Goal: Find specific page/section: Find specific page/section

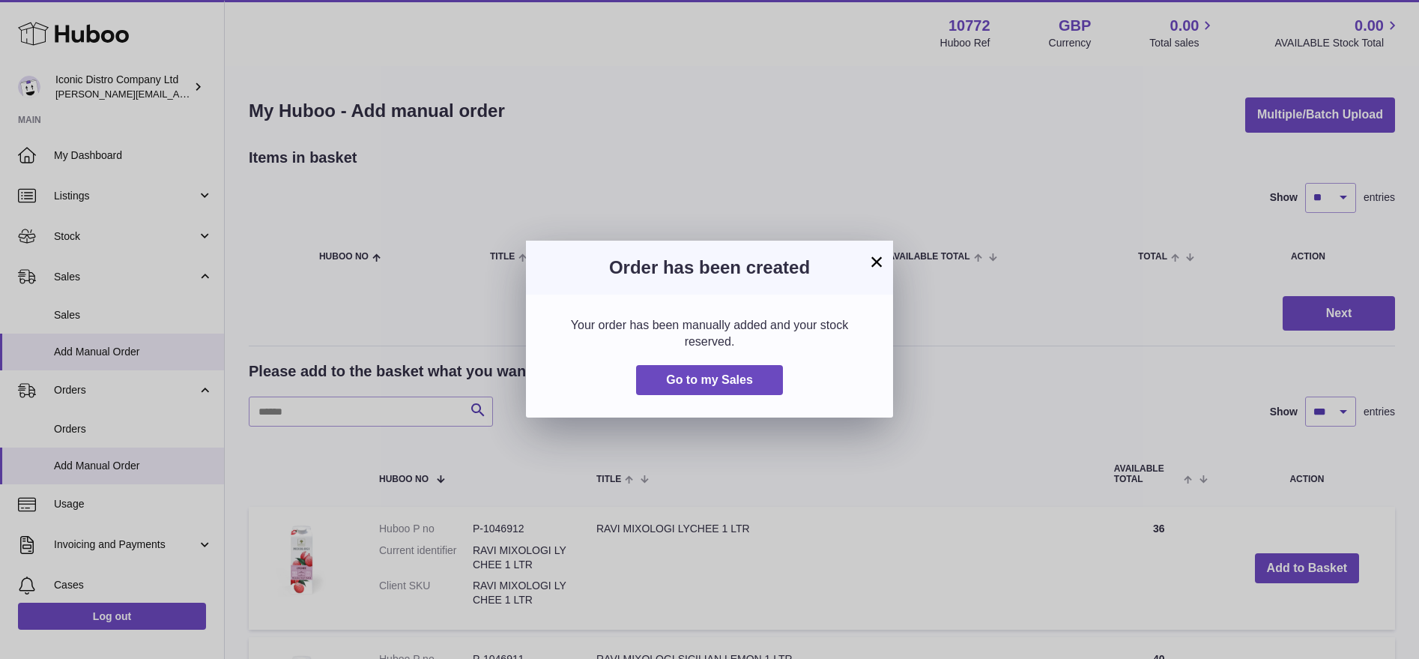
select select "***"
click at [879, 263] on button "×" at bounding box center [877, 261] width 18 height 18
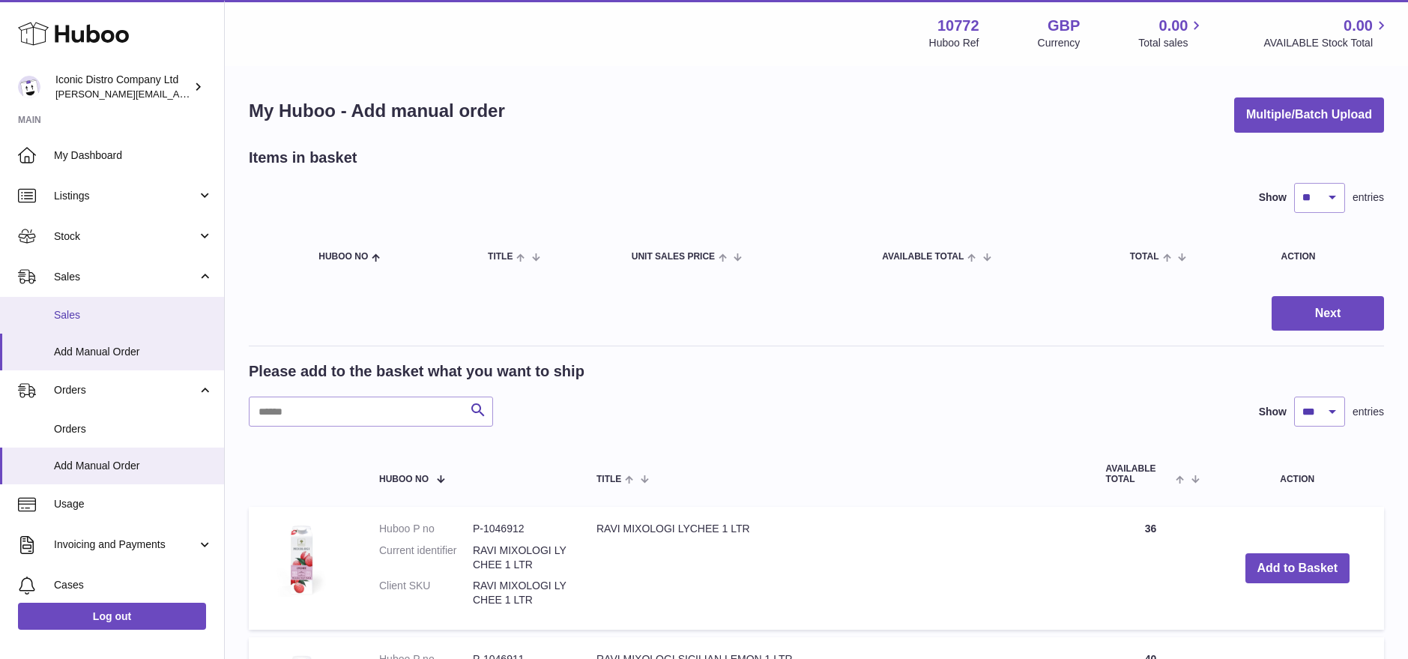
click at [87, 310] on span "Sales" at bounding box center [133, 315] width 159 height 14
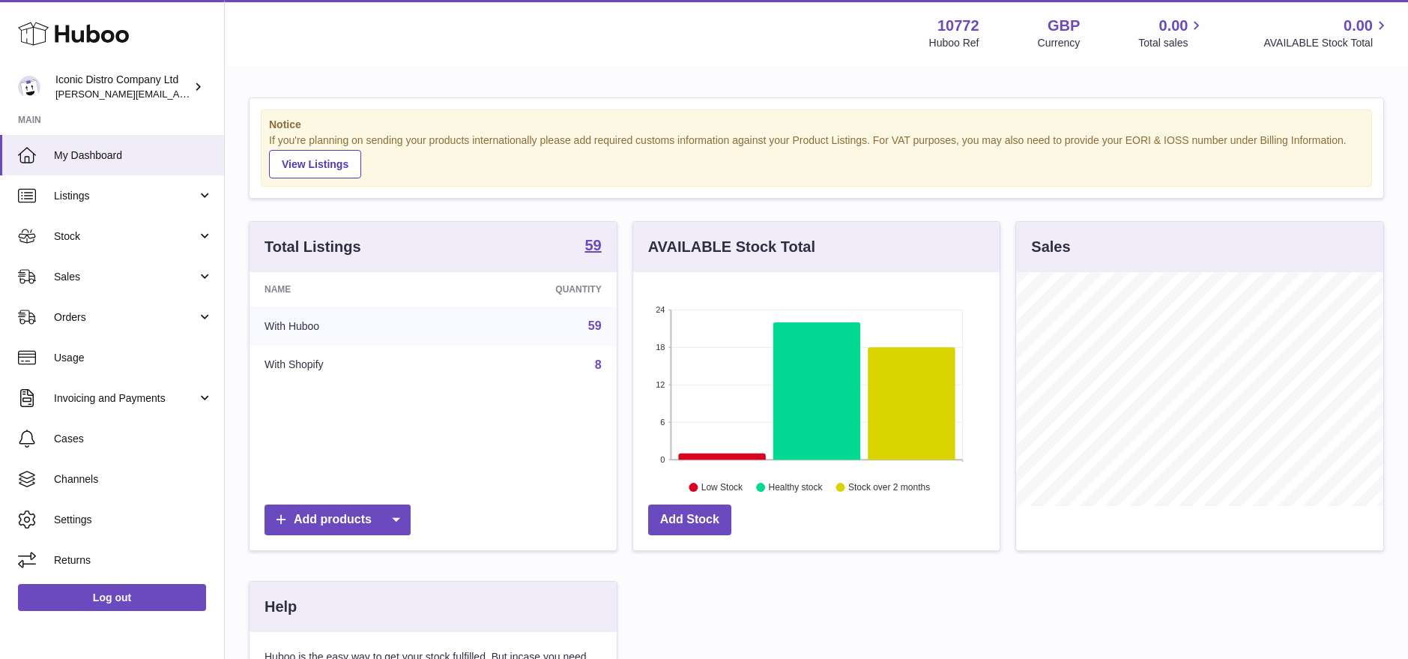
scroll to position [234, 366]
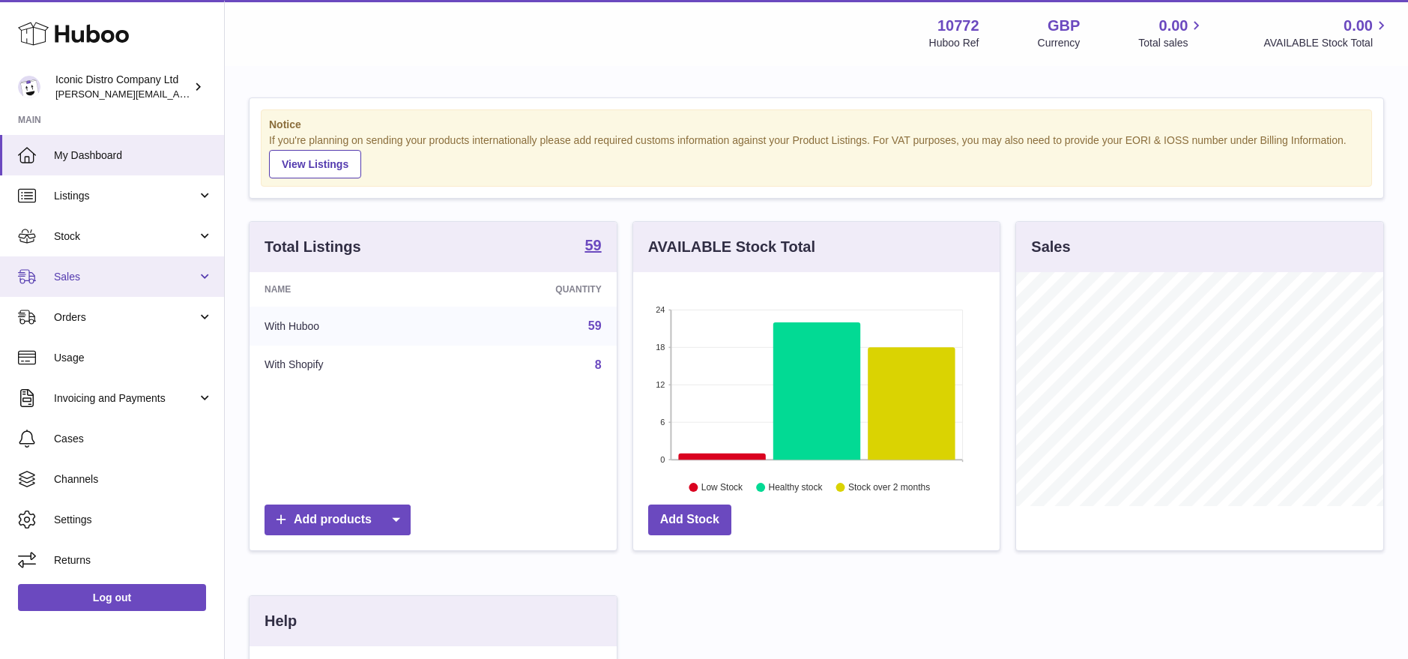
click at [91, 270] on span "Sales" at bounding box center [125, 277] width 143 height 14
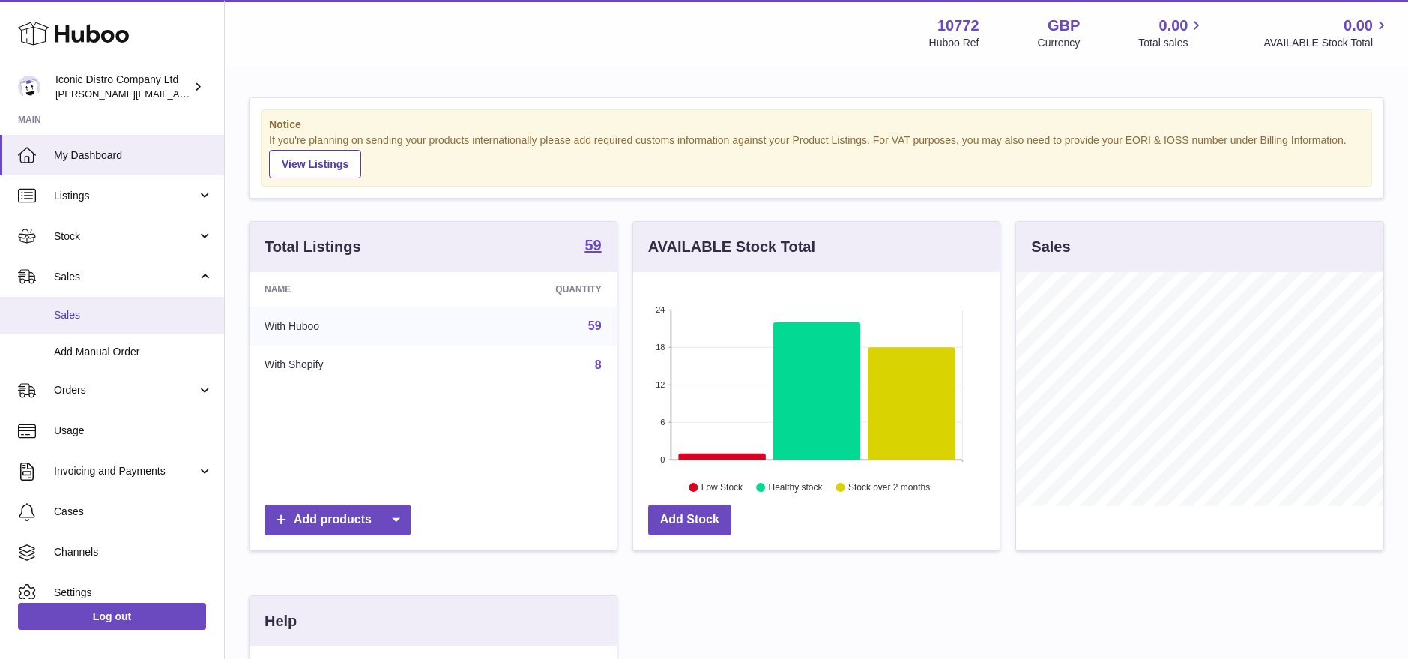
click at [81, 320] on span "Sales" at bounding box center [133, 315] width 159 height 14
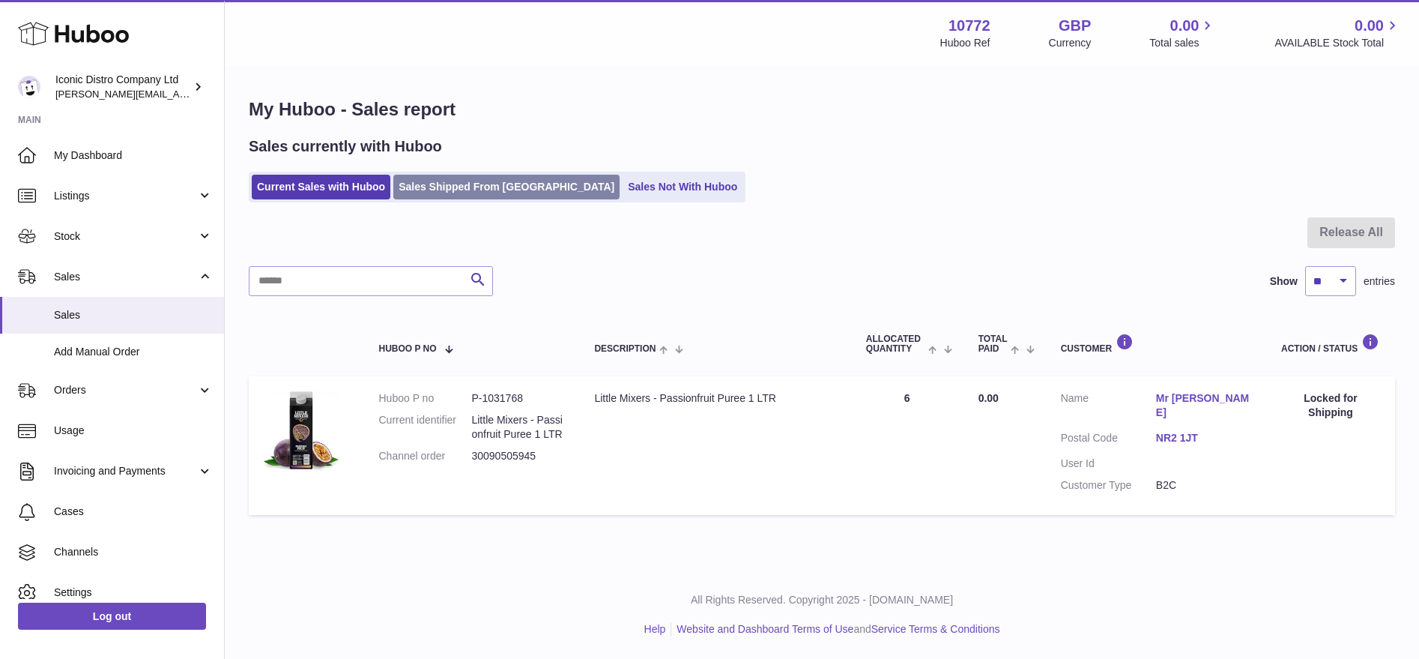
click at [509, 190] on link "Sales Shipped From [GEOGRAPHIC_DATA]" at bounding box center [506, 187] width 226 height 25
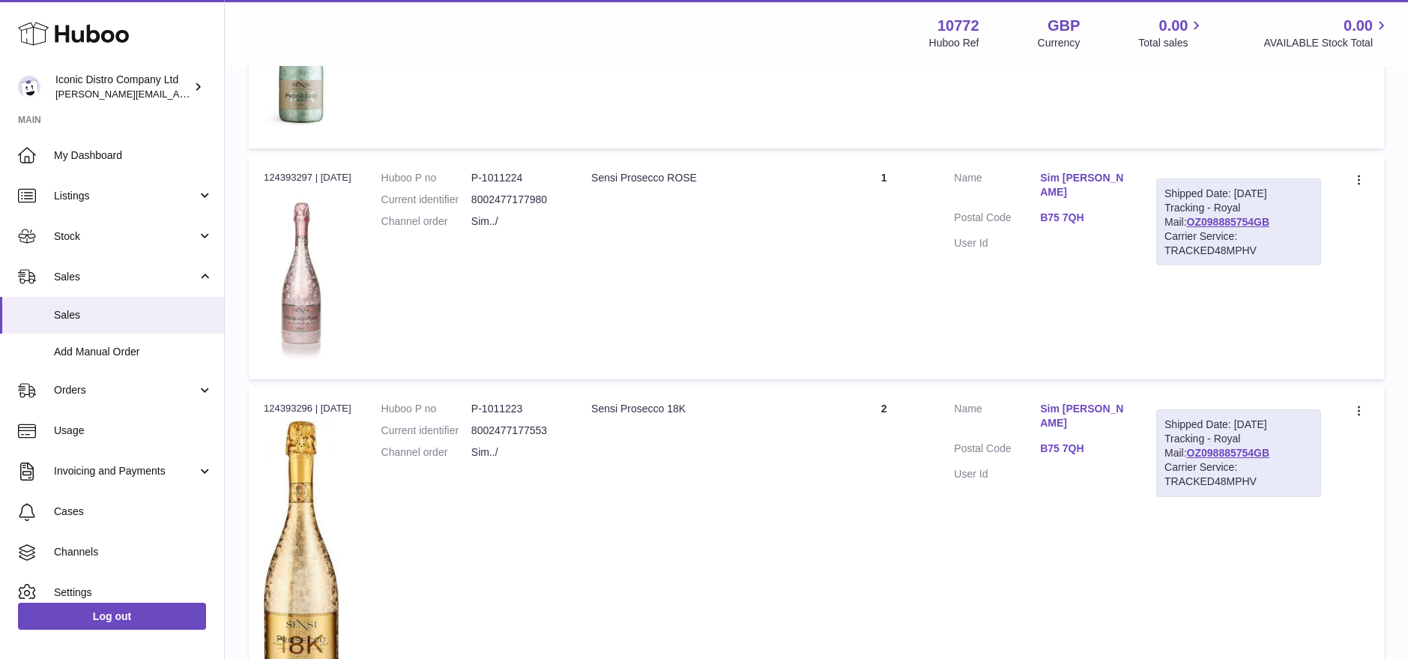
scroll to position [1152, 0]
click at [1242, 229] on link "OZ098885754GB" at bounding box center [1228, 223] width 83 height 12
